Goal: Transaction & Acquisition: Purchase product/service

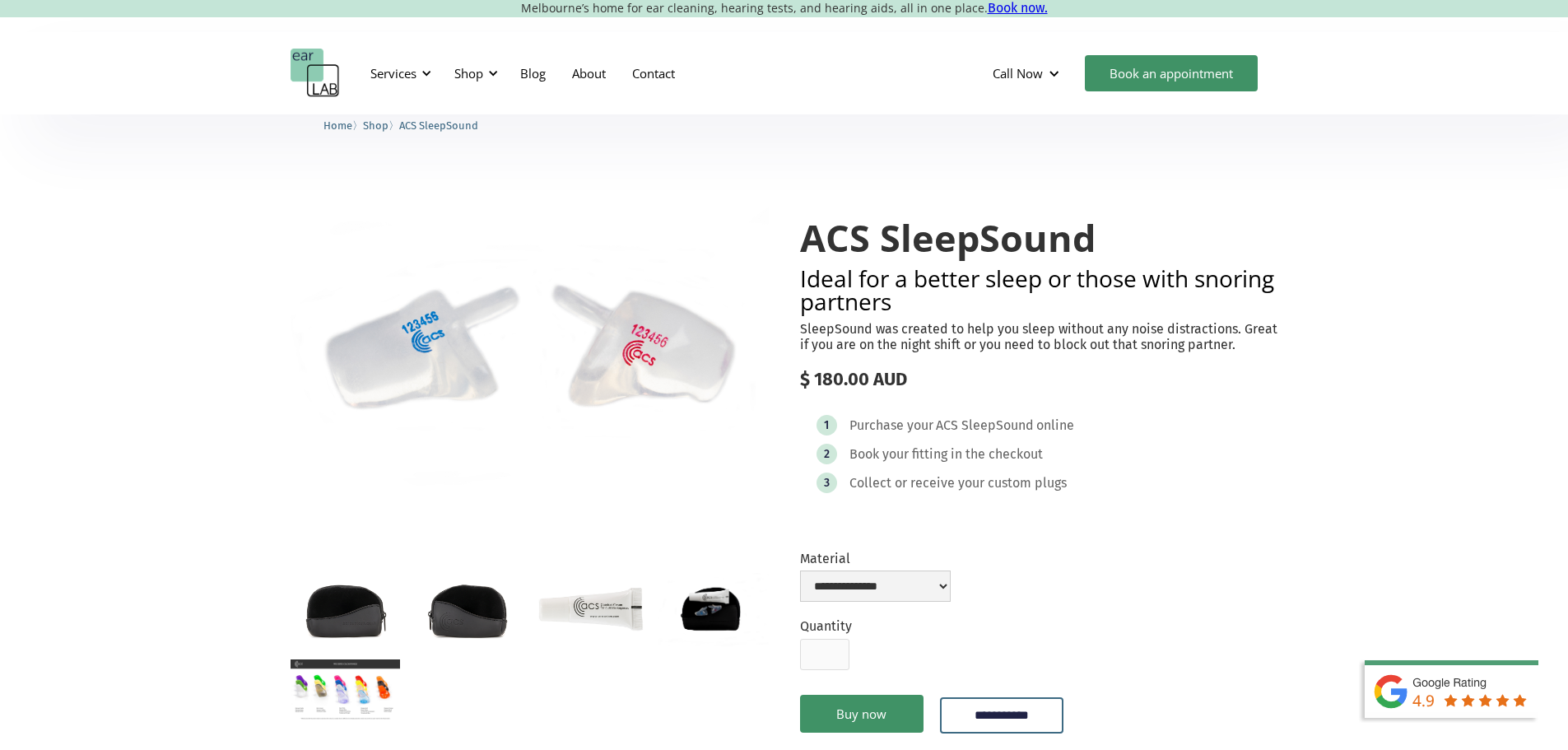
drag, startPoint x: 835, startPoint y: 412, endPoint x: 733, endPoint y: 154, distance: 277.4
click at [475, 70] on div "Shop" at bounding box center [469, 73] width 28 height 17
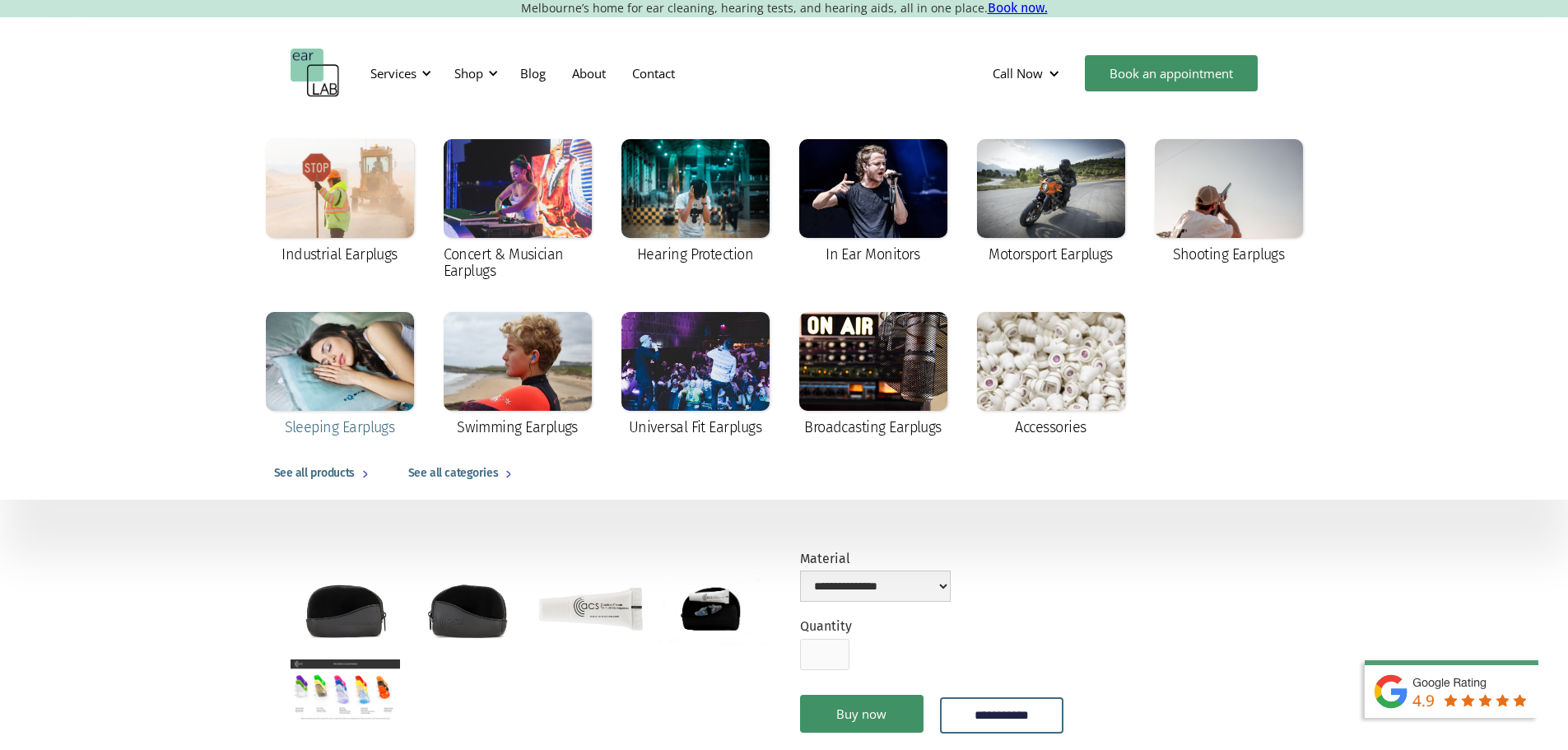
click at [368, 359] on div at bounding box center [339, 360] width 148 height 99
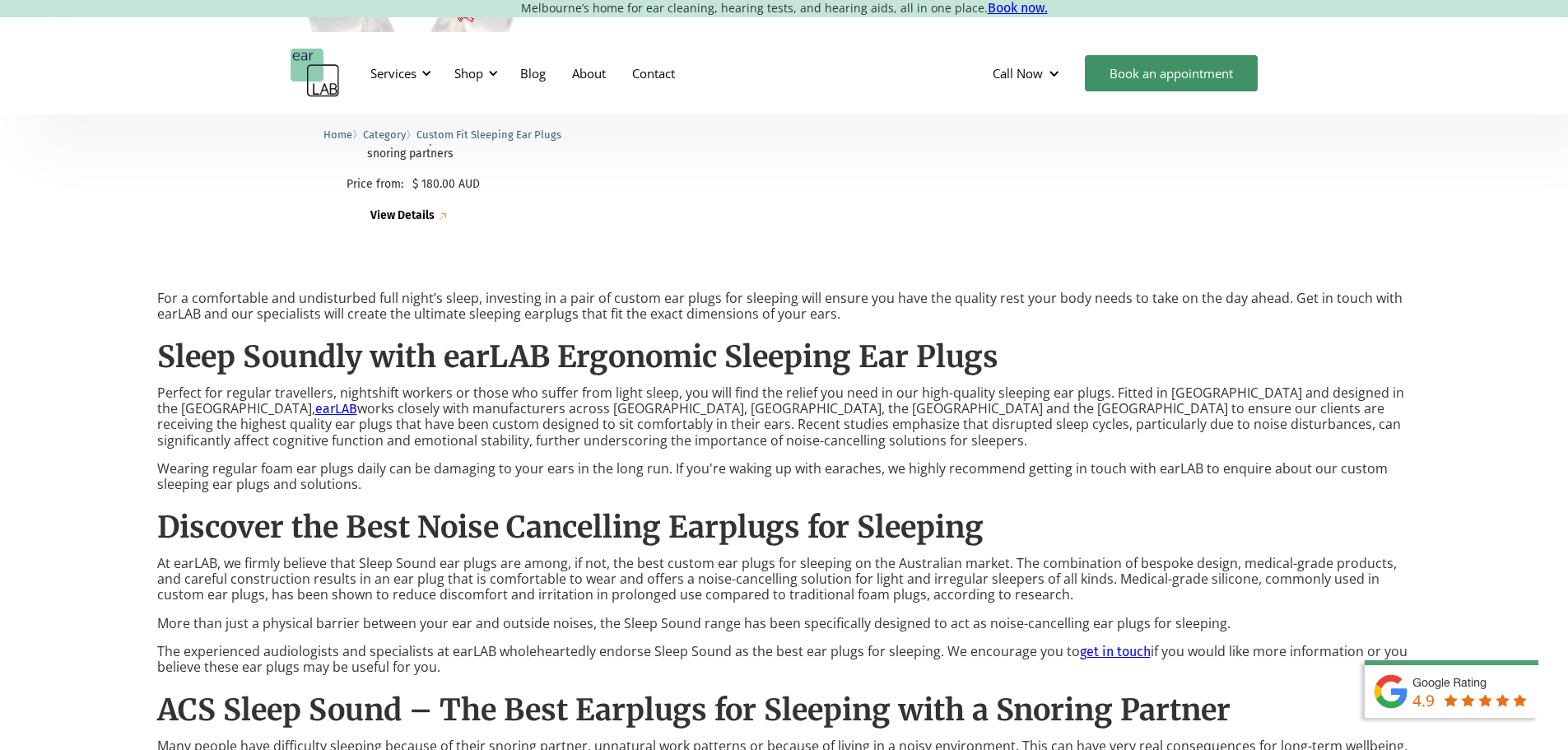
scroll to position [659, 0]
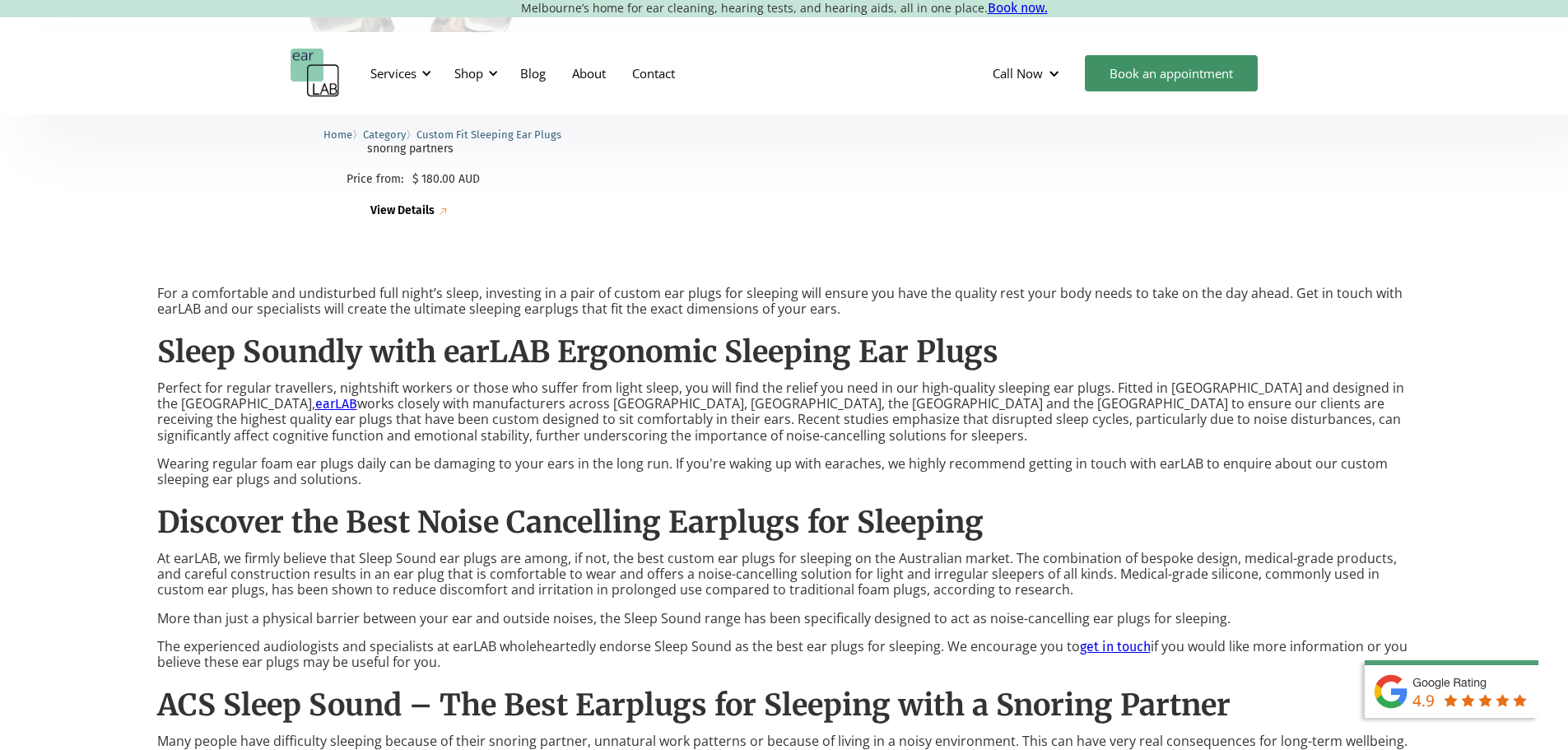
drag, startPoint x: 695, startPoint y: 339, endPoint x: 702, endPoint y: 318, distance: 22.1
